Goal: Transaction & Acquisition: Subscribe to service/newsletter

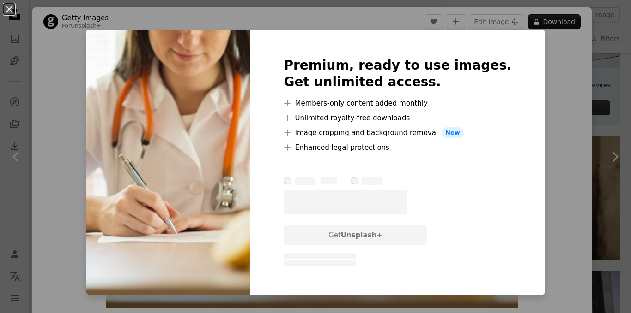
scroll to position [94, 0]
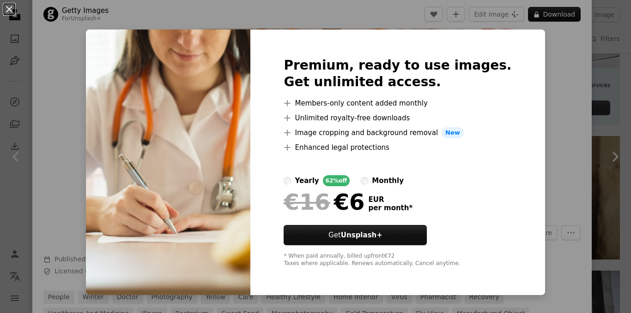
click at [374, 185] on label "monthly" at bounding box center [382, 180] width 43 height 11
click at [525, 163] on div "An X shape Premium, ready to use images. Get unlimited access. A plus sign Memb…" at bounding box center [315, 156] width 631 height 313
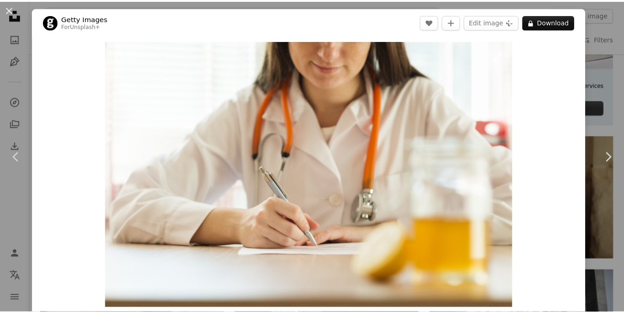
scroll to position [2, 0]
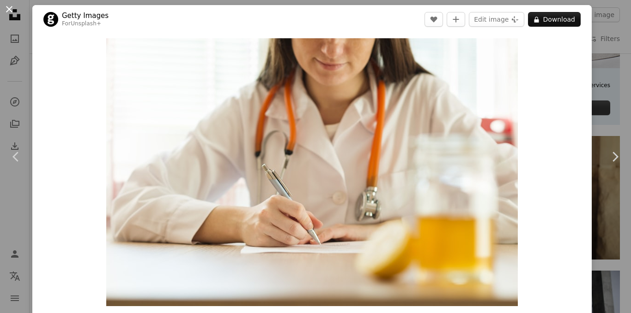
click at [8, 14] on button "An X shape" at bounding box center [9, 9] width 11 height 11
